Goal: Information Seeking & Learning: Learn about a topic

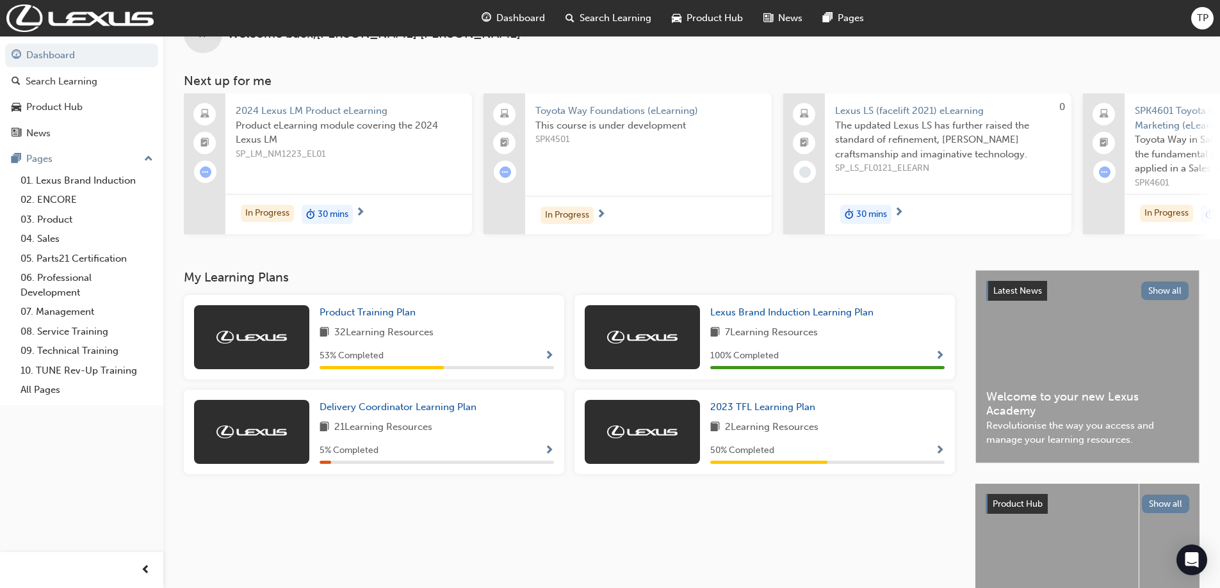
scroll to position [64, 0]
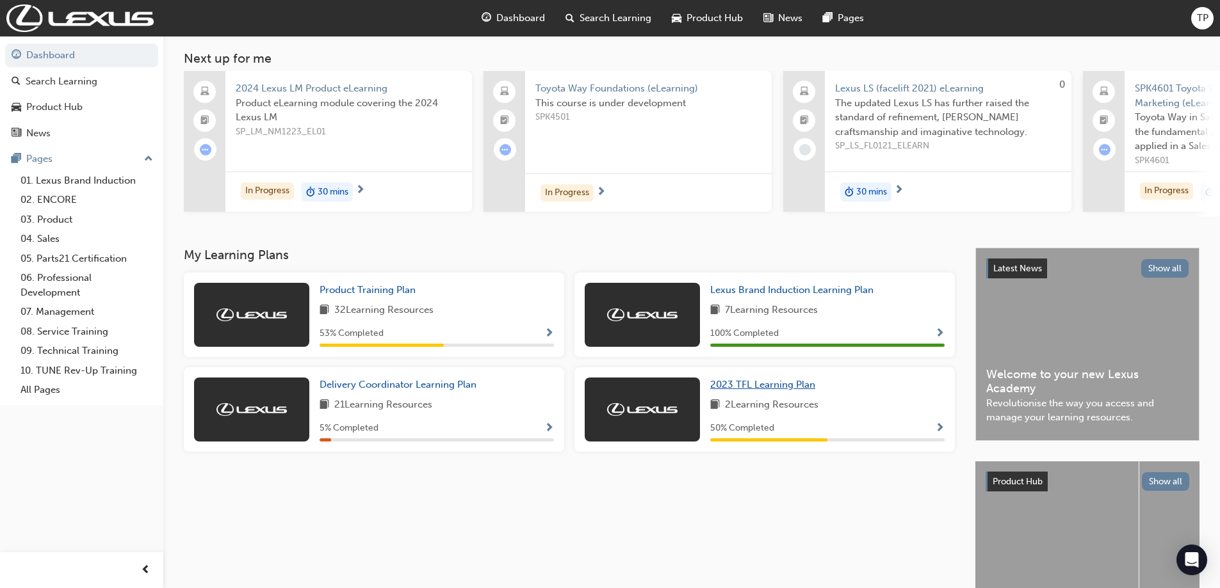
click at [781, 391] on span "2023 TFL Learning Plan" at bounding box center [762, 385] width 105 height 12
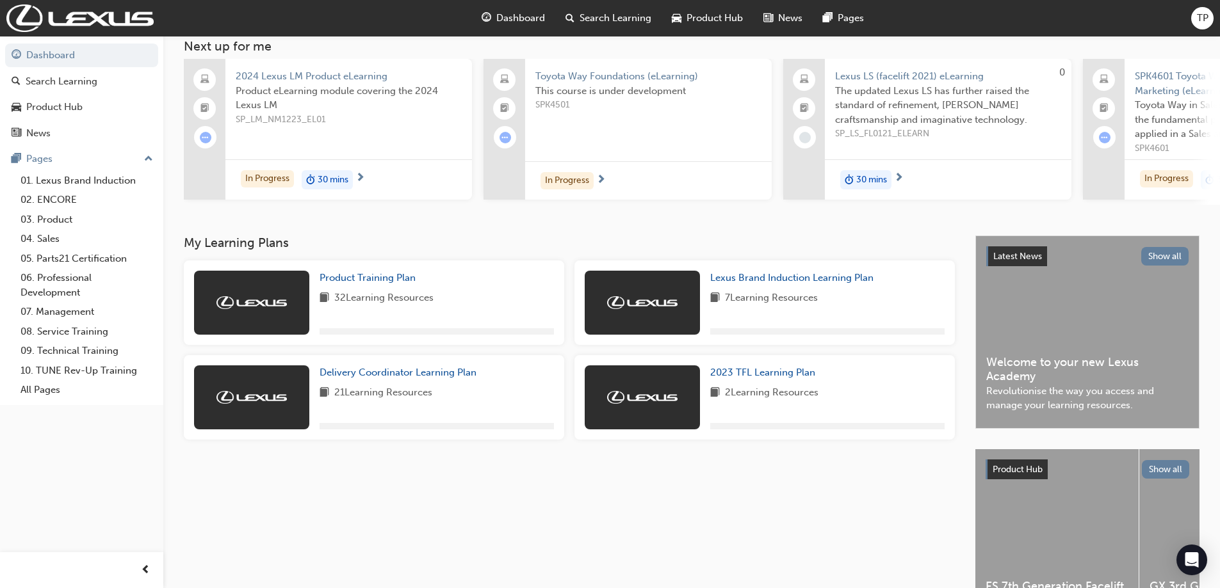
scroll to position [163, 0]
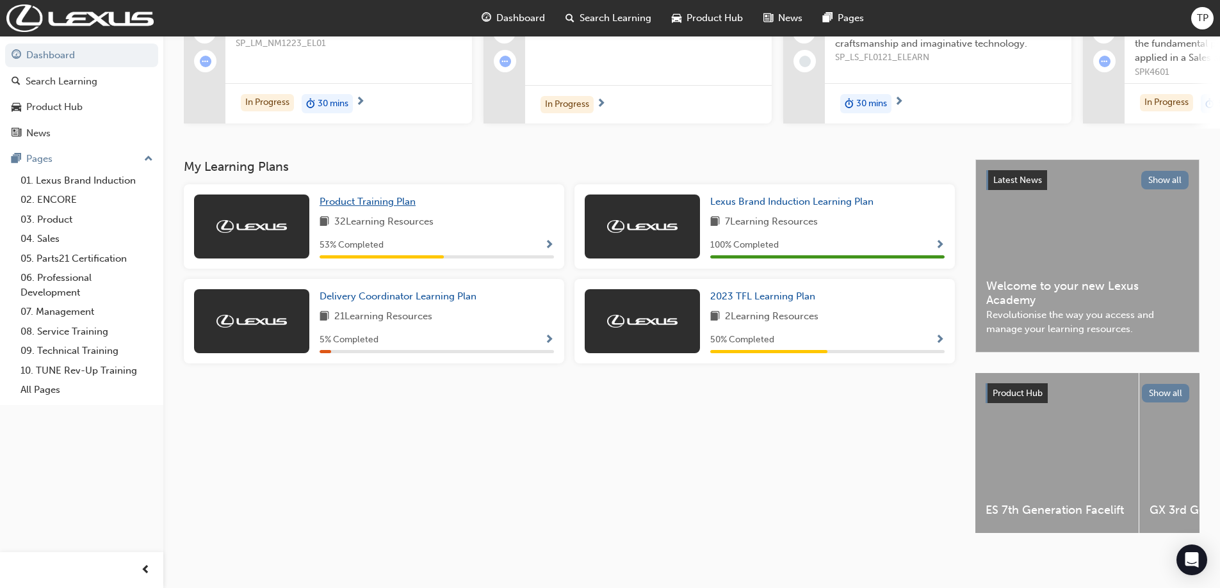
click at [409, 197] on span "Product Training Plan" at bounding box center [368, 202] width 96 height 12
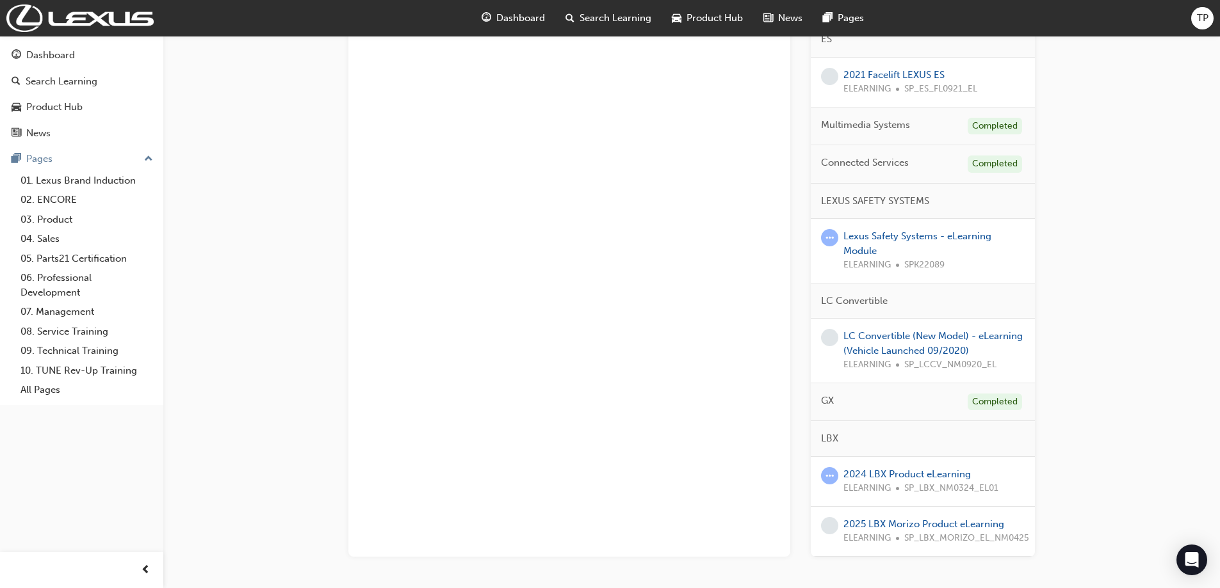
scroll to position [1087, 0]
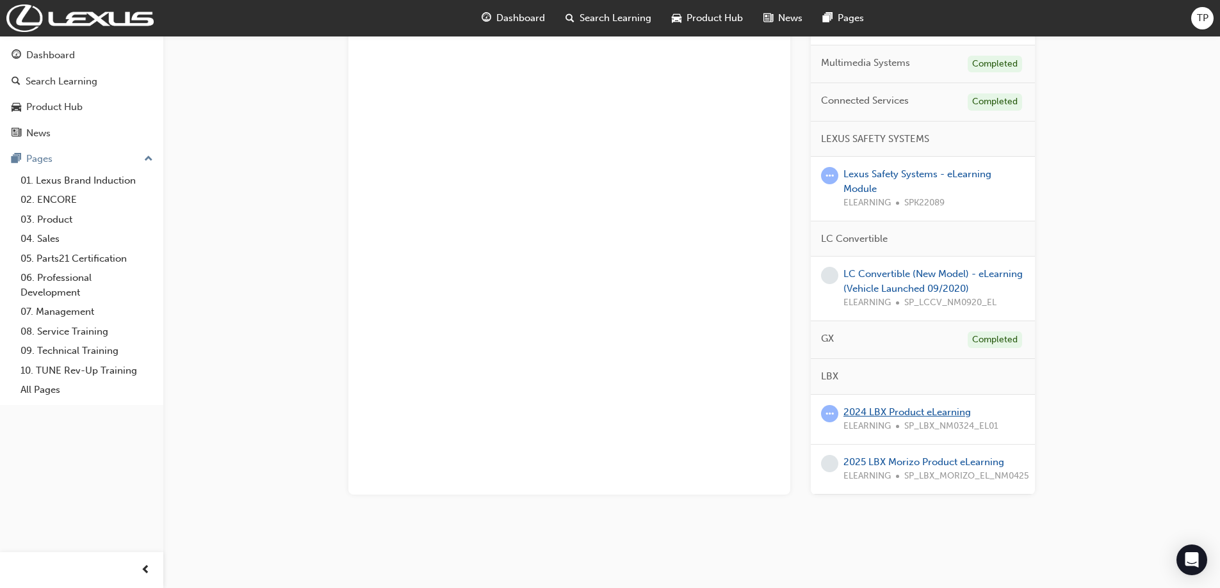
click at [944, 412] on link "2024 LBX Product eLearning" at bounding box center [906, 413] width 127 height 12
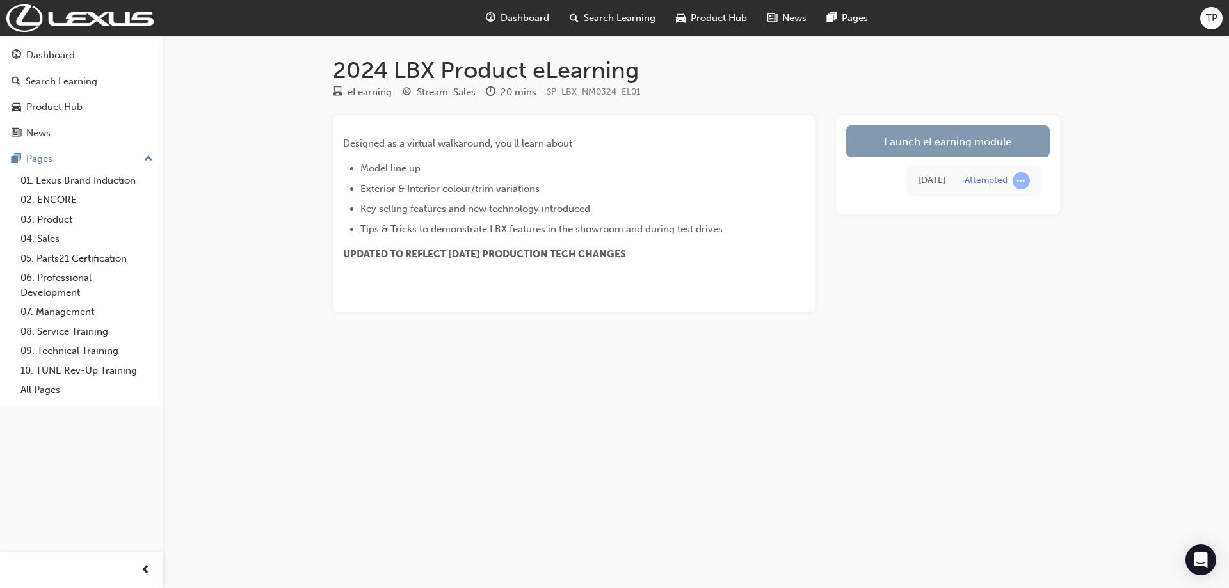
click at [988, 143] on link "Launch eLearning module" at bounding box center [948, 141] width 204 height 32
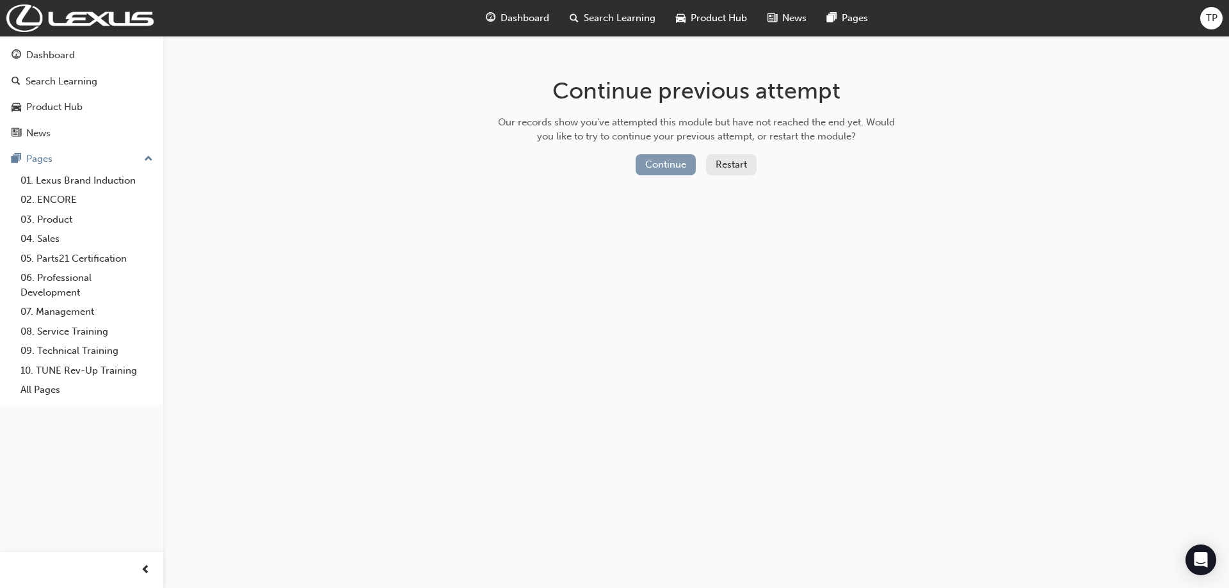
click at [690, 162] on button "Continue" at bounding box center [666, 164] width 60 height 21
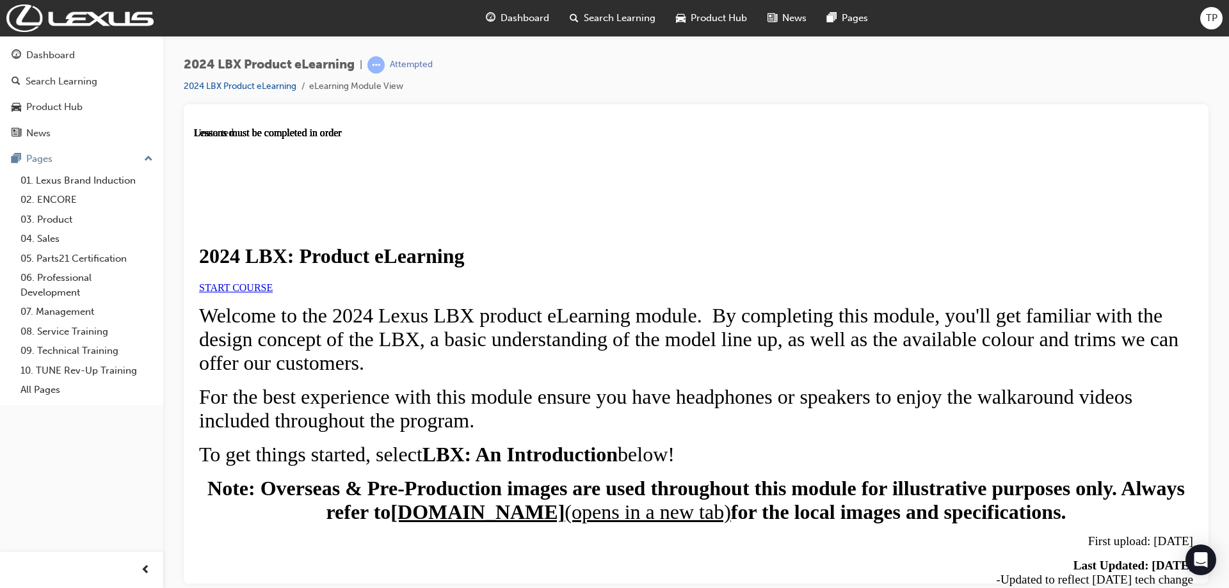
scroll to position [192, 0]
click at [273, 282] on link "START COURSE" at bounding box center [236, 287] width 74 height 11
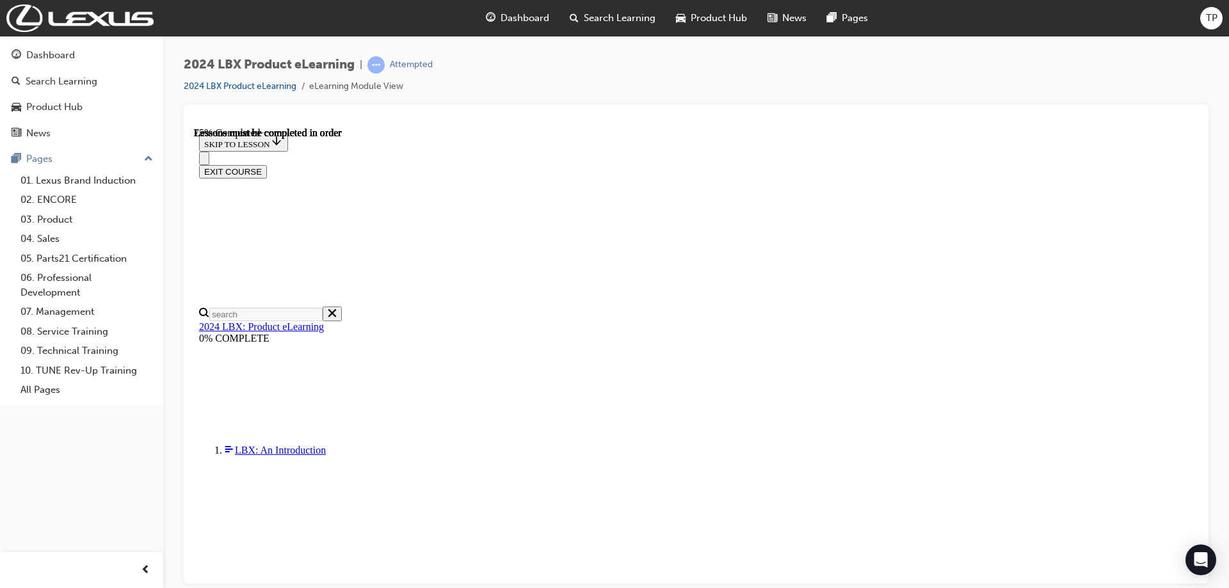
scroll to position [1966, 0]
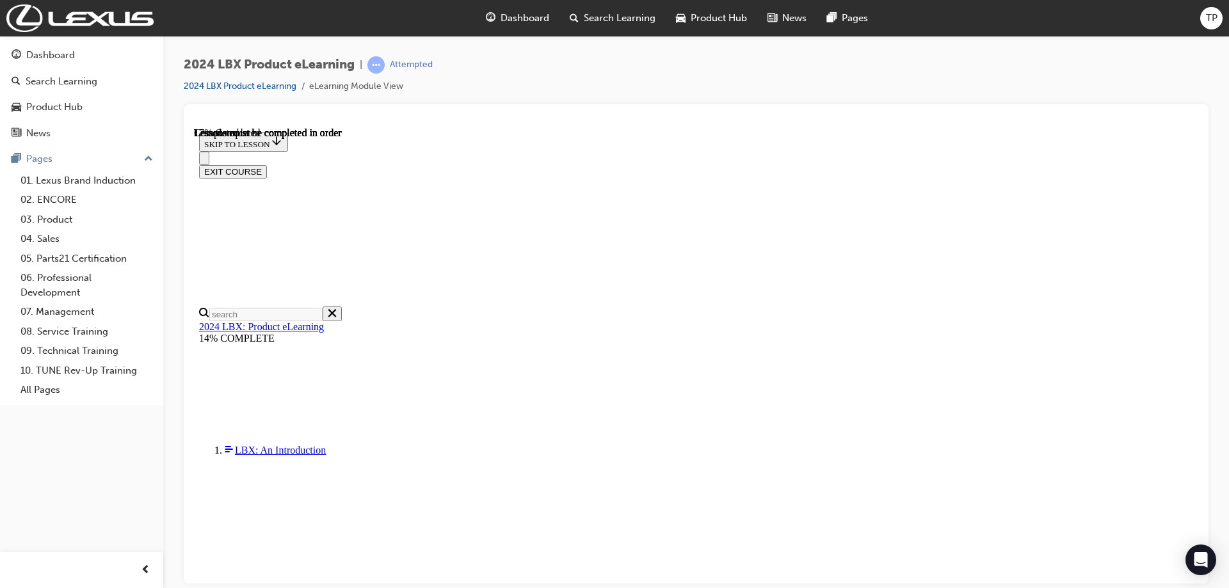
scroll to position [44, 0]
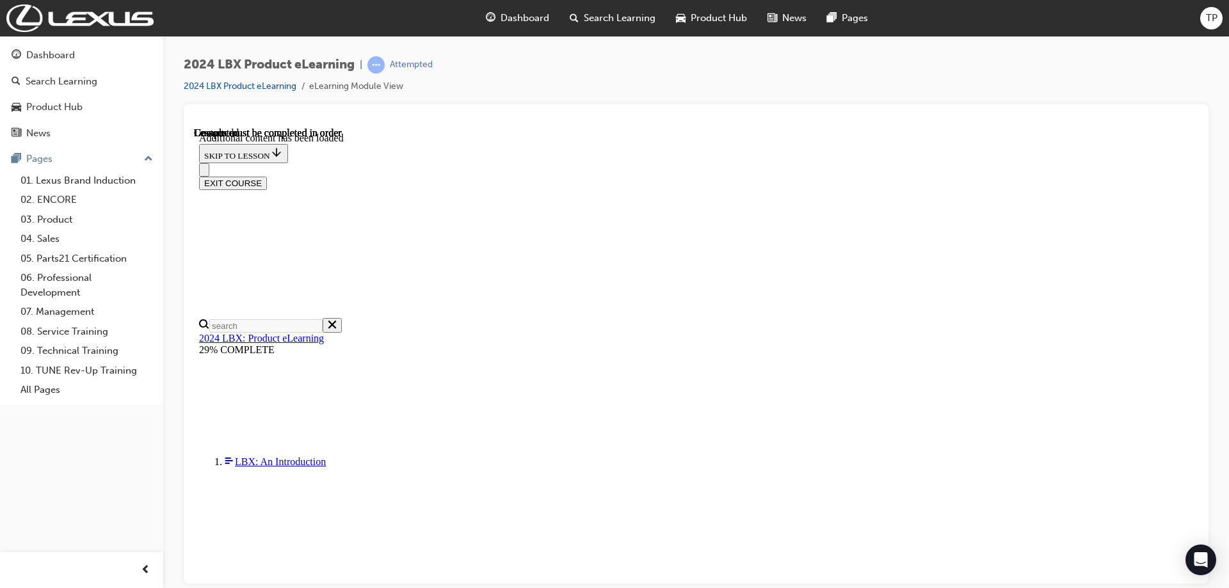
scroll to position [1527, 0]
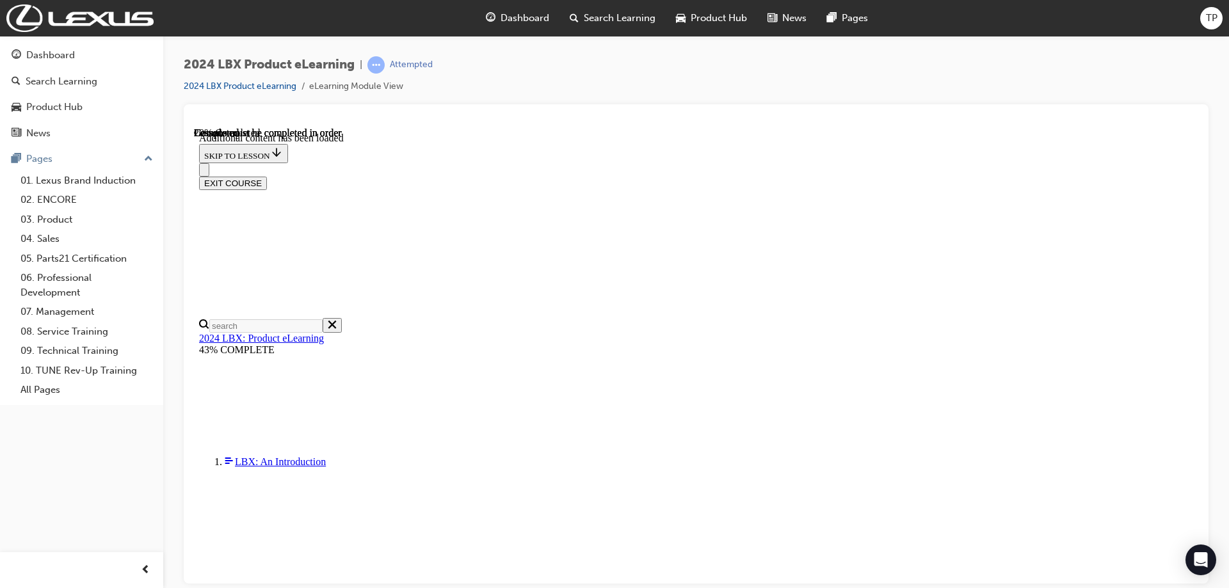
drag, startPoint x: 520, startPoint y: 530, endPoint x: 727, endPoint y: 528, distance: 207.5
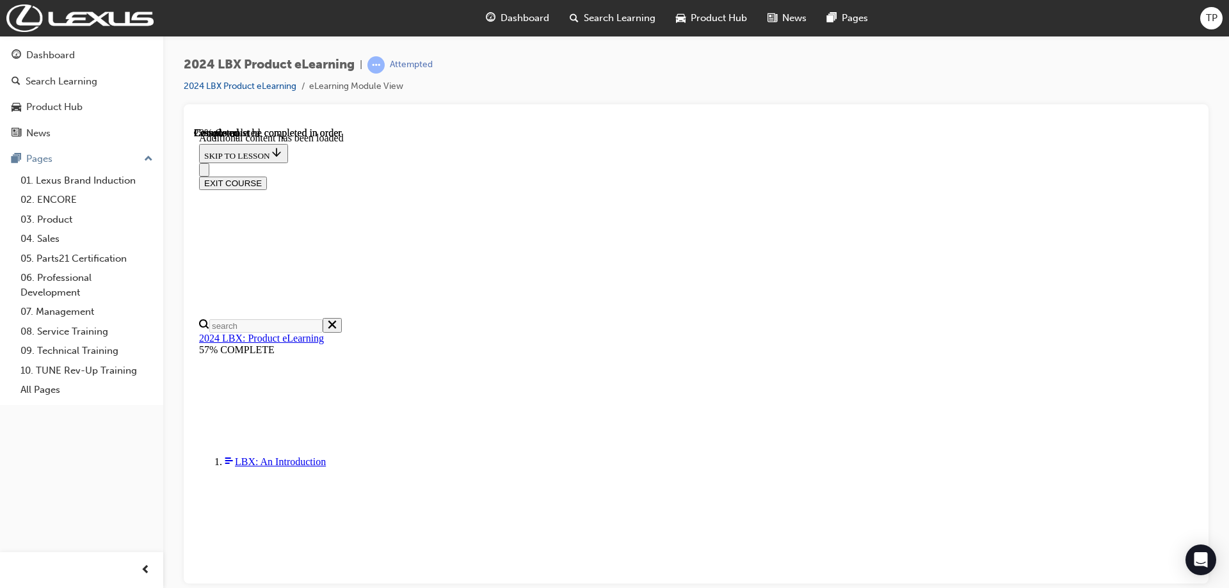
scroll to position [551, 0]
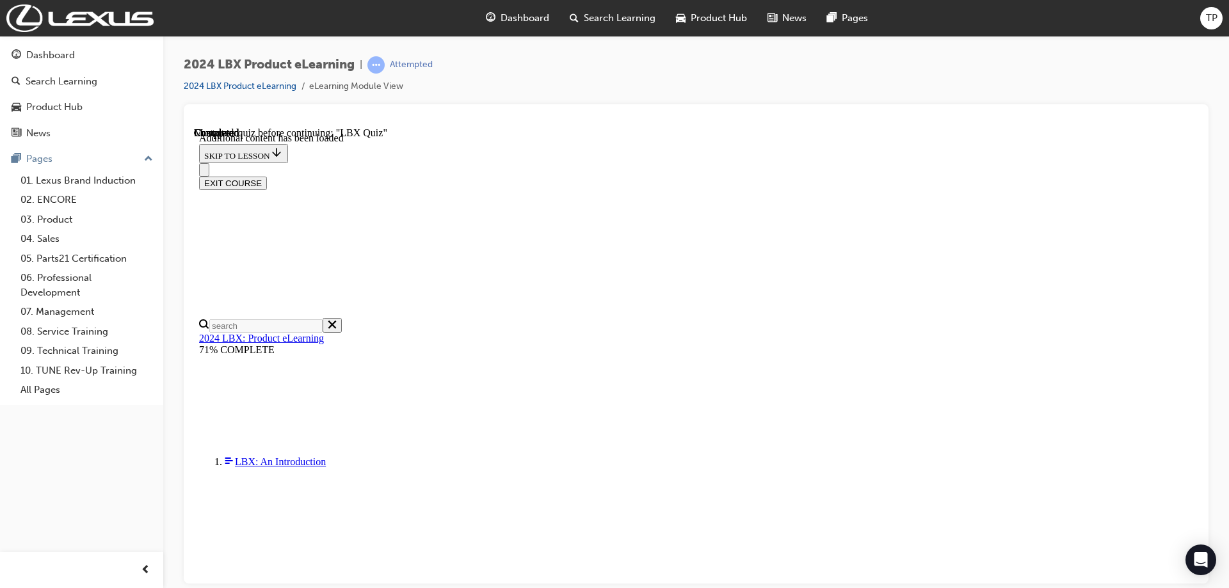
scroll to position [0, 0]
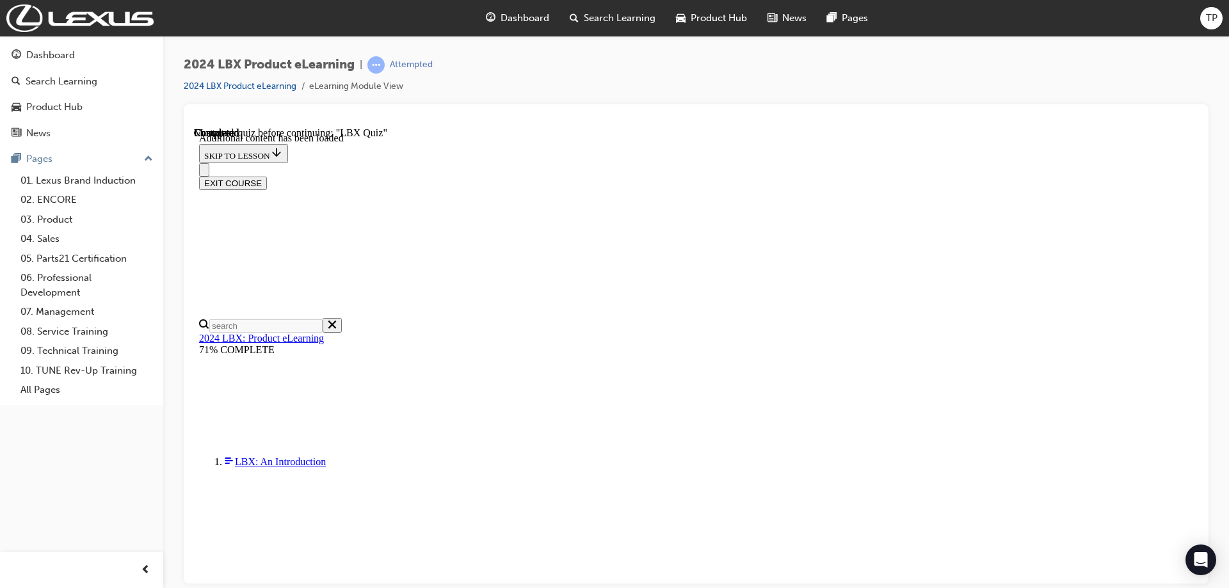
scroll to position [939, 0]
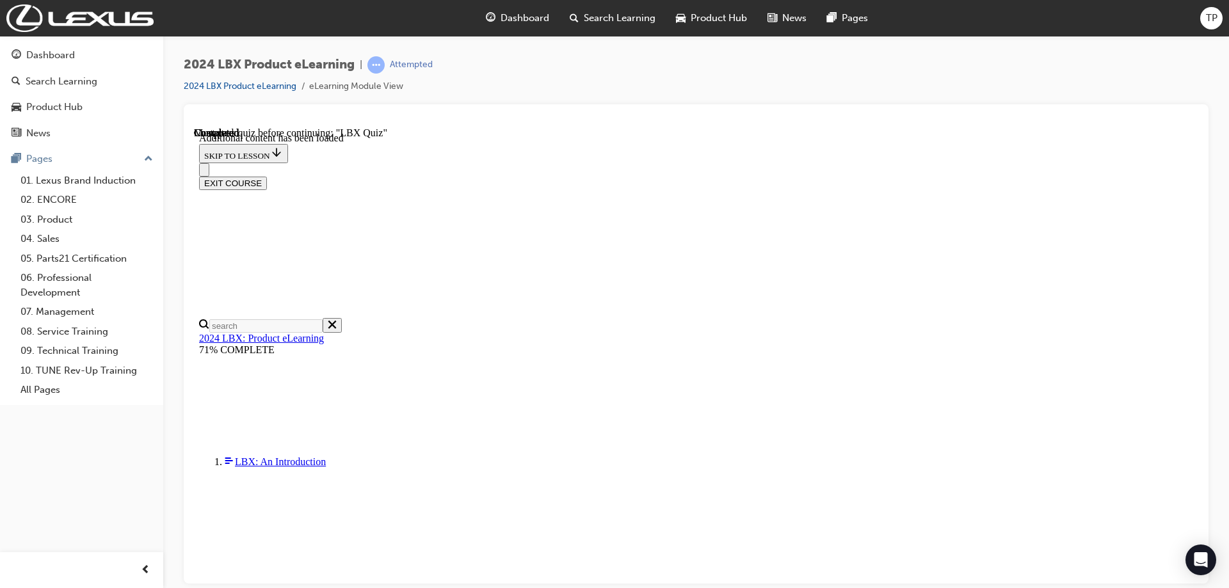
drag, startPoint x: 788, startPoint y: 456, endPoint x: 794, endPoint y: 443, distance: 14.3
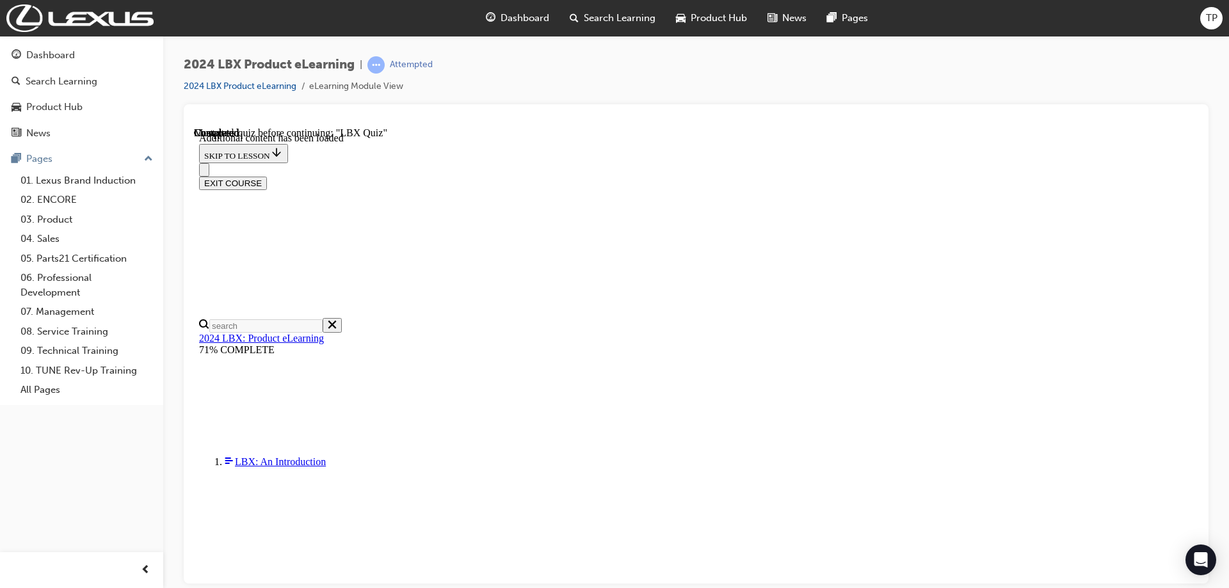
scroll to position [875, 0]
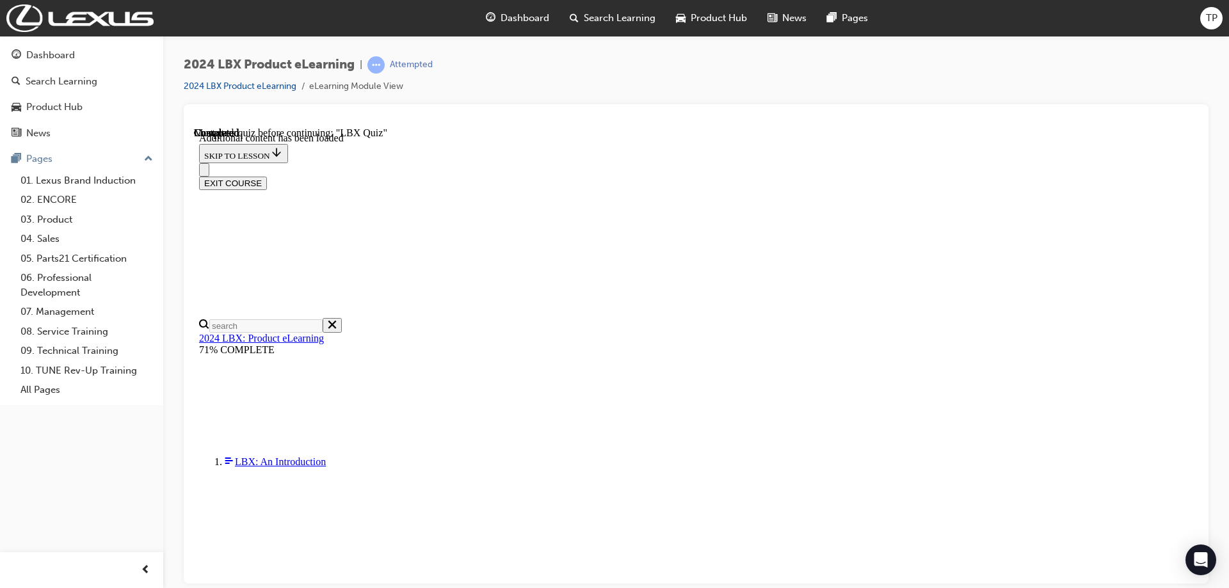
scroll to position [0, 0]
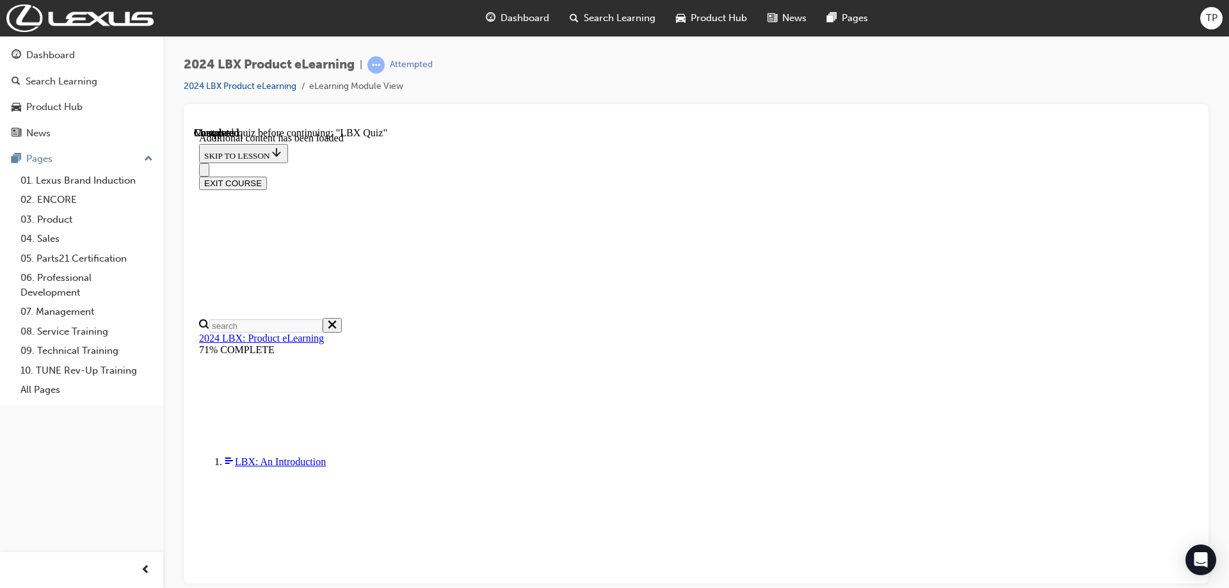
scroll to position [1574, 0]
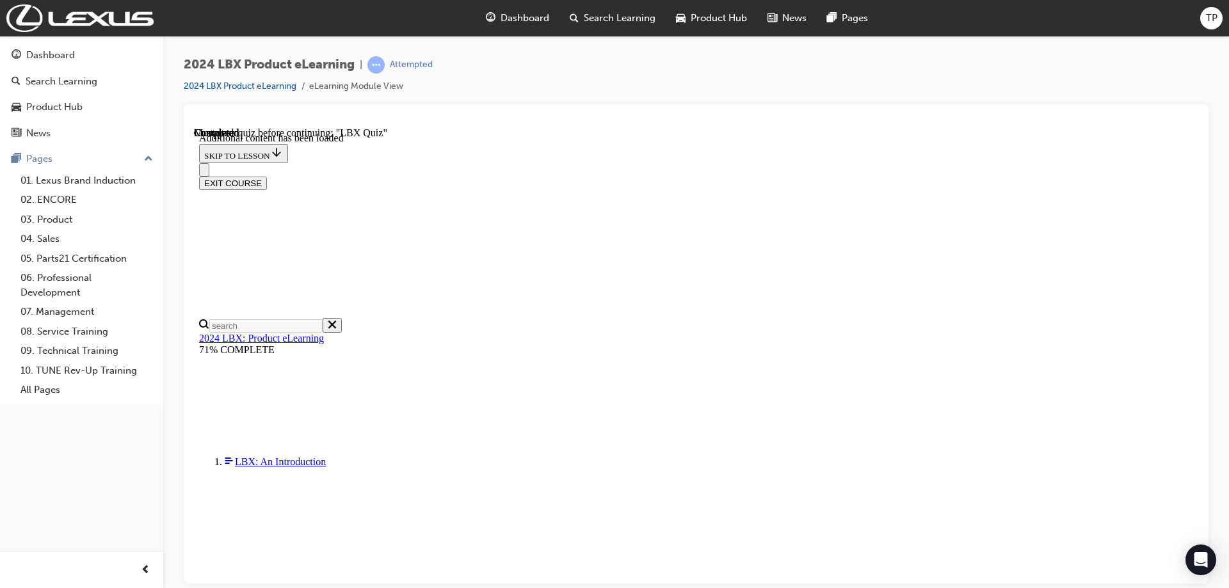
scroll to position [1580, 0]
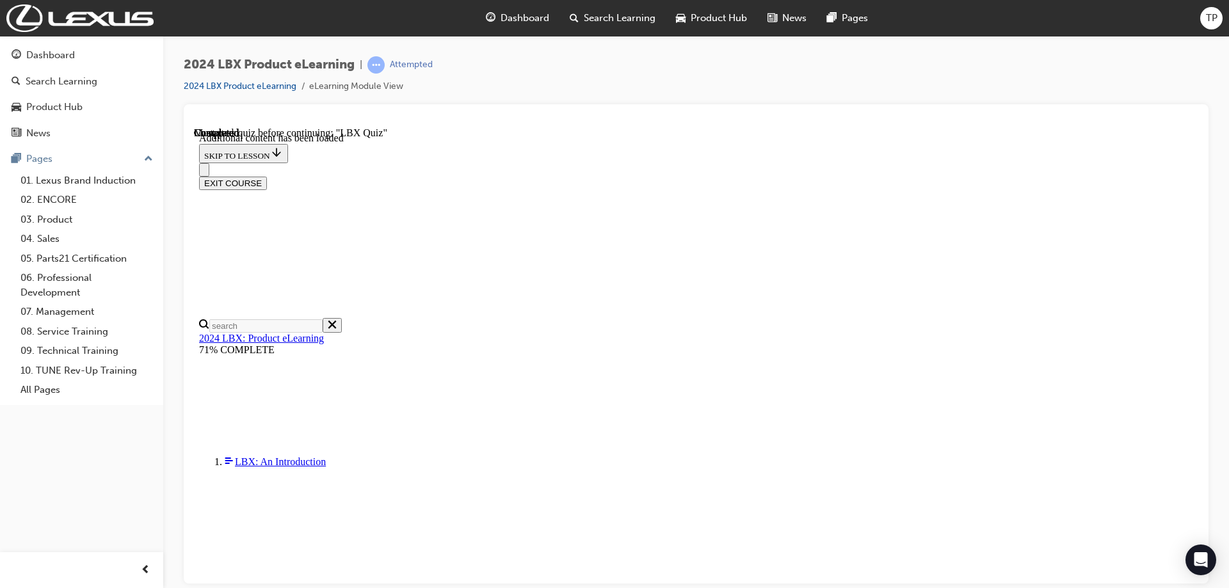
scroll to position [2156, 0]
